Goal: Task Accomplishment & Management: Use online tool/utility

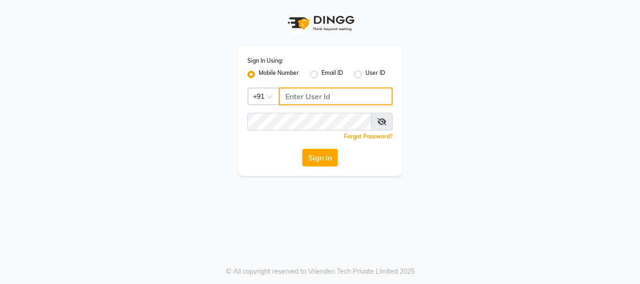
click at [314, 96] on input "Username" at bounding box center [336, 97] width 114 height 18
type input "7900176666"
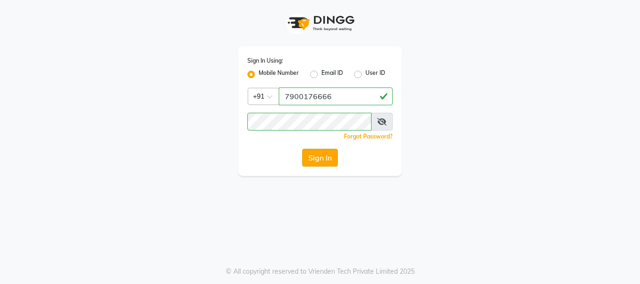
click at [322, 154] on button "Sign In" at bounding box center [320, 158] width 36 height 18
